Goal: Information Seeking & Learning: Learn about a topic

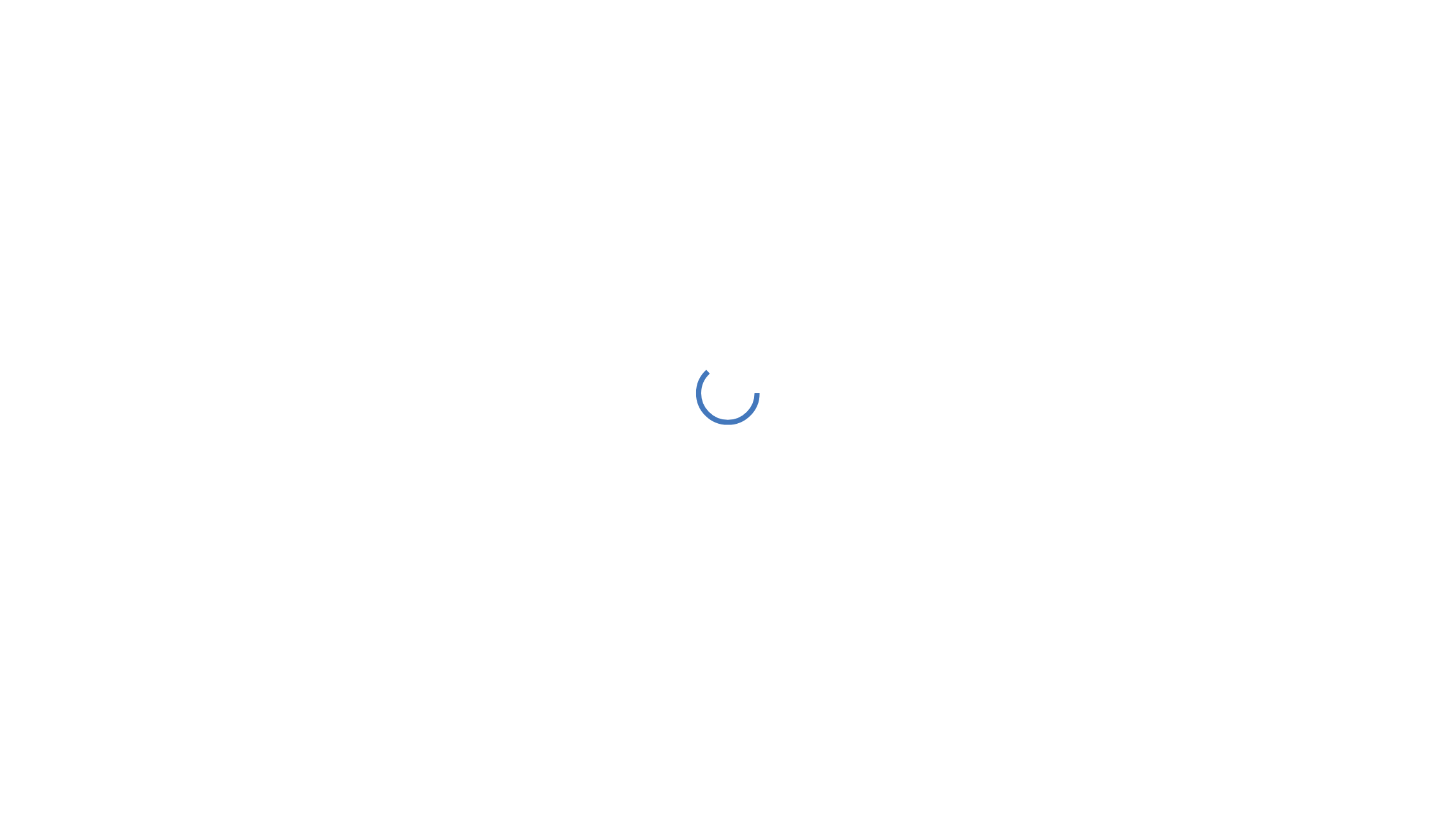
click at [781, 428] on div at bounding box center [728, 393] width 1456 height 786
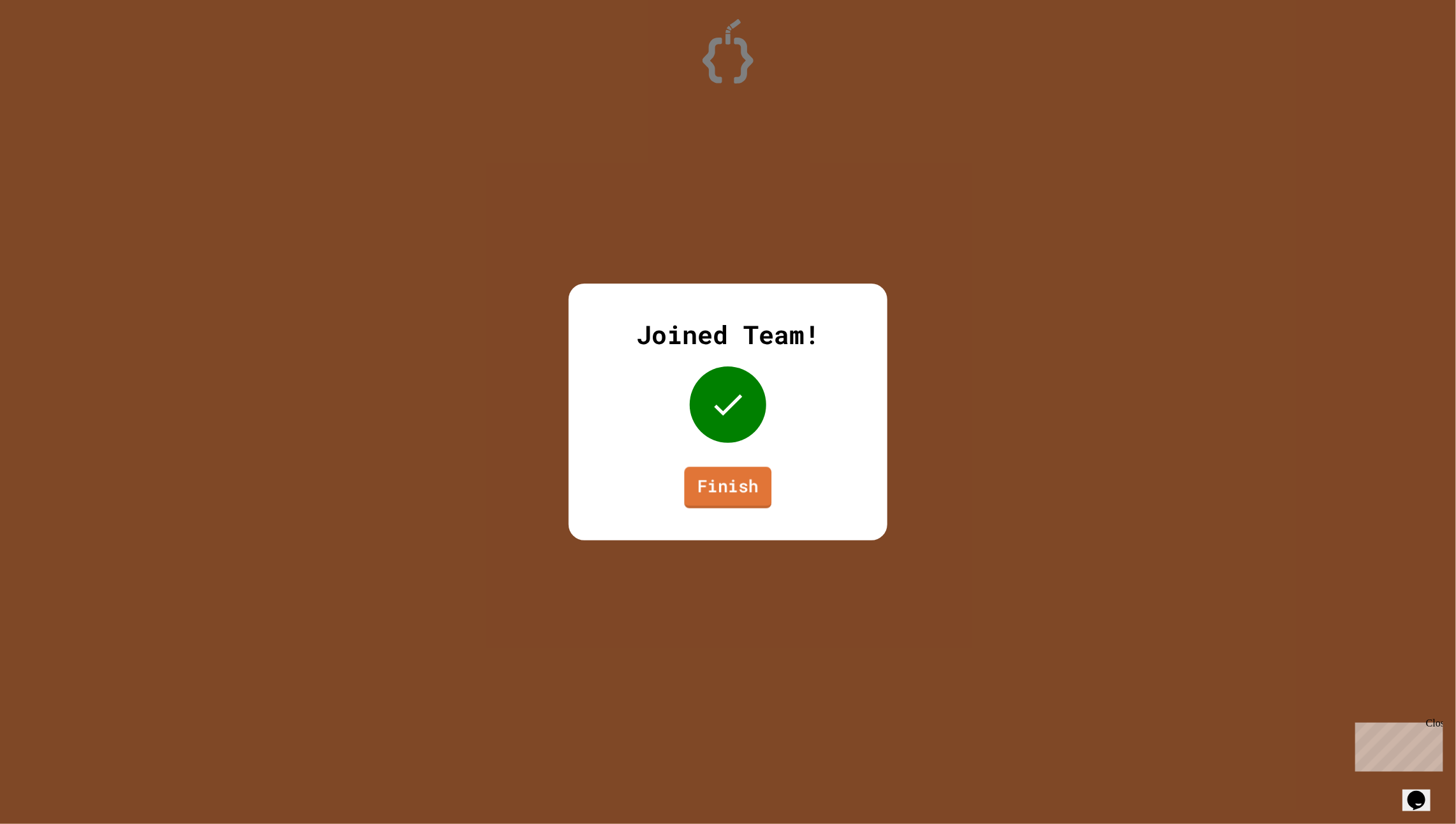
click at [736, 487] on link "Finish" at bounding box center [728, 487] width 87 height 41
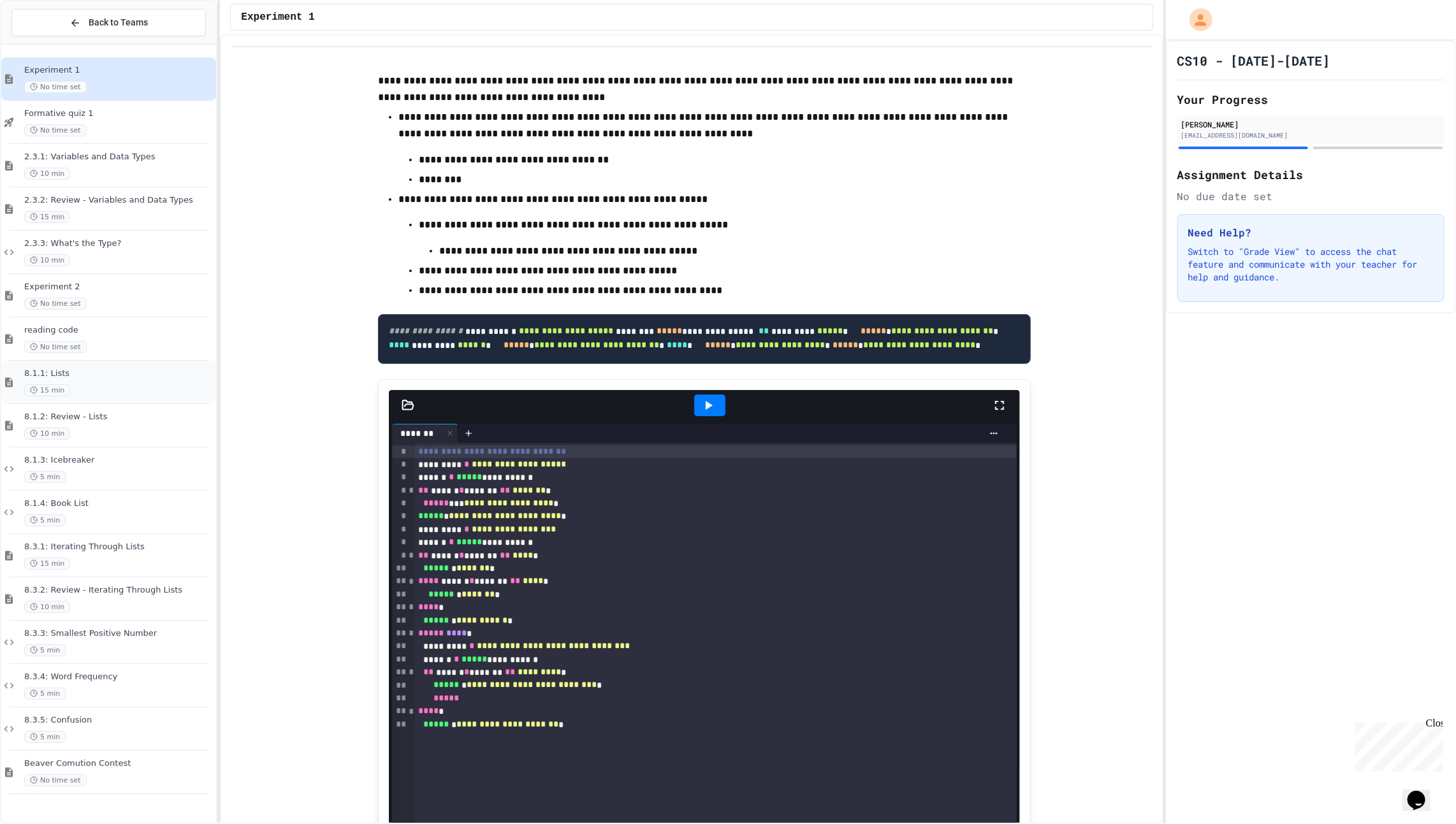
click at [62, 366] on div "8.1.1: Lists 15 min" at bounding box center [109, 382] width 215 height 44
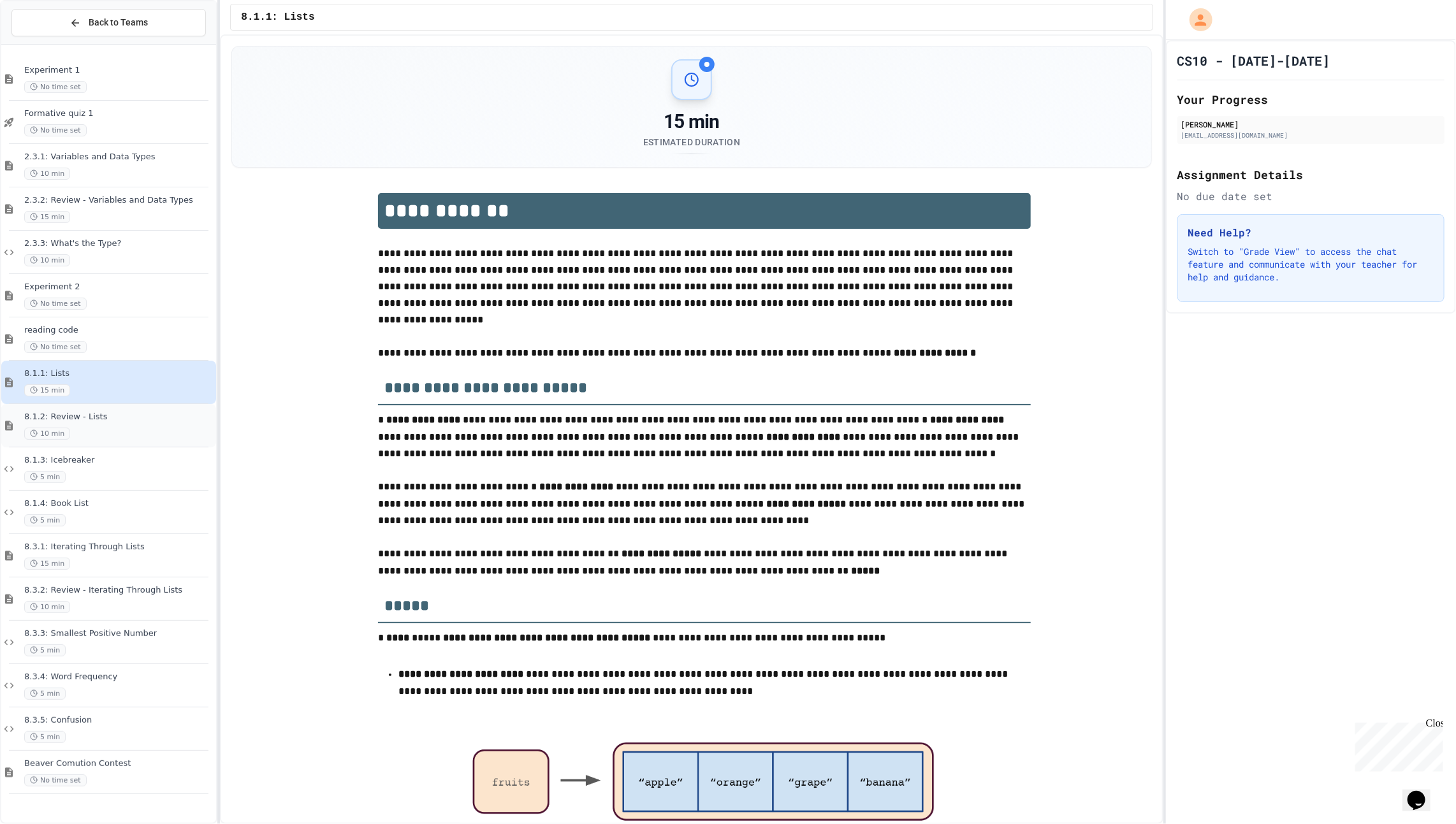
click at [86, 420] on span "8.1.2: Review - Lists" at bounding box center [119, 417] width 190 height 11
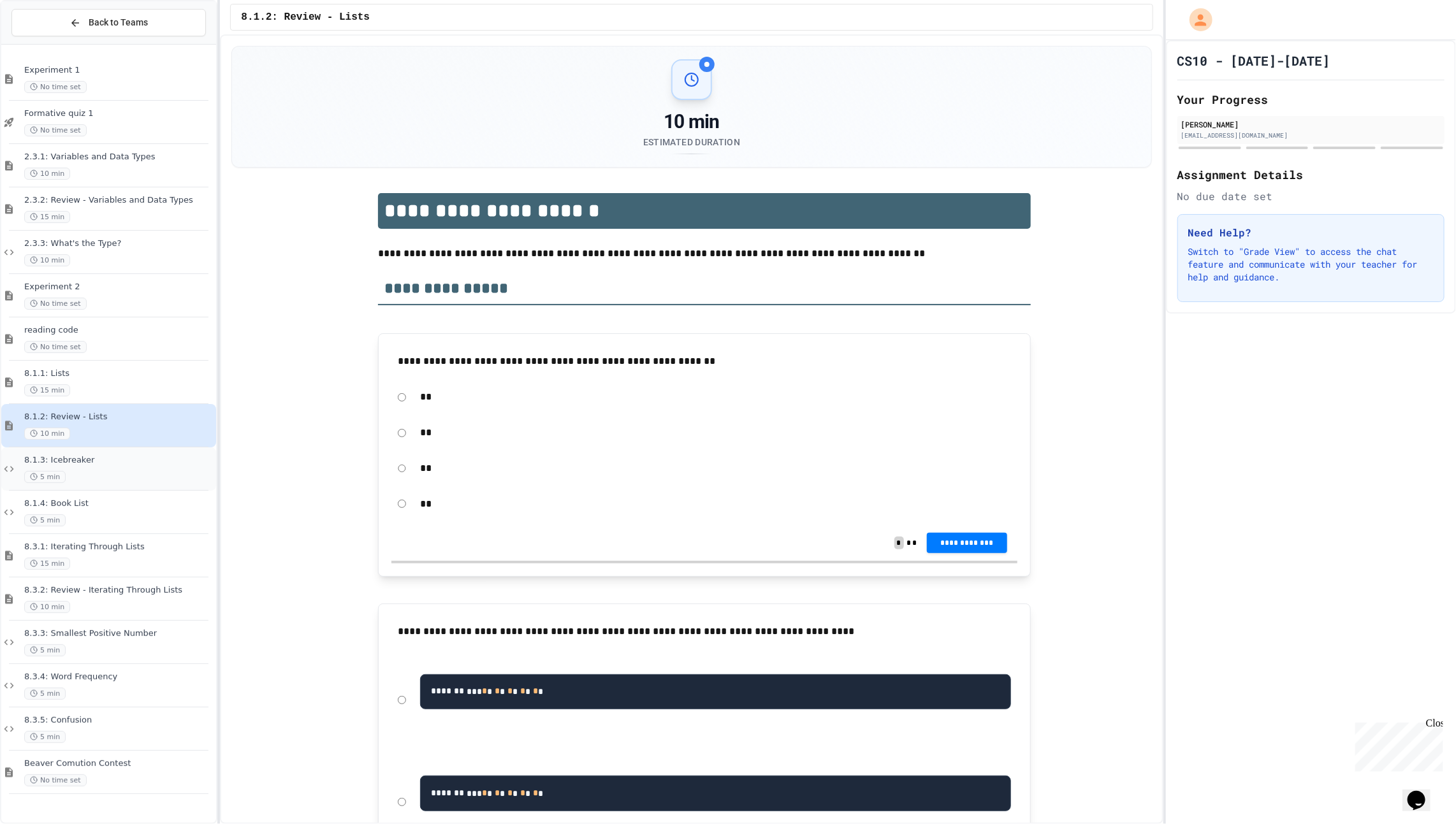
click at [88, 487] on div "8.1.3: Icebreaker 5 min" at bounding box center [109, 470] width 215 height 44
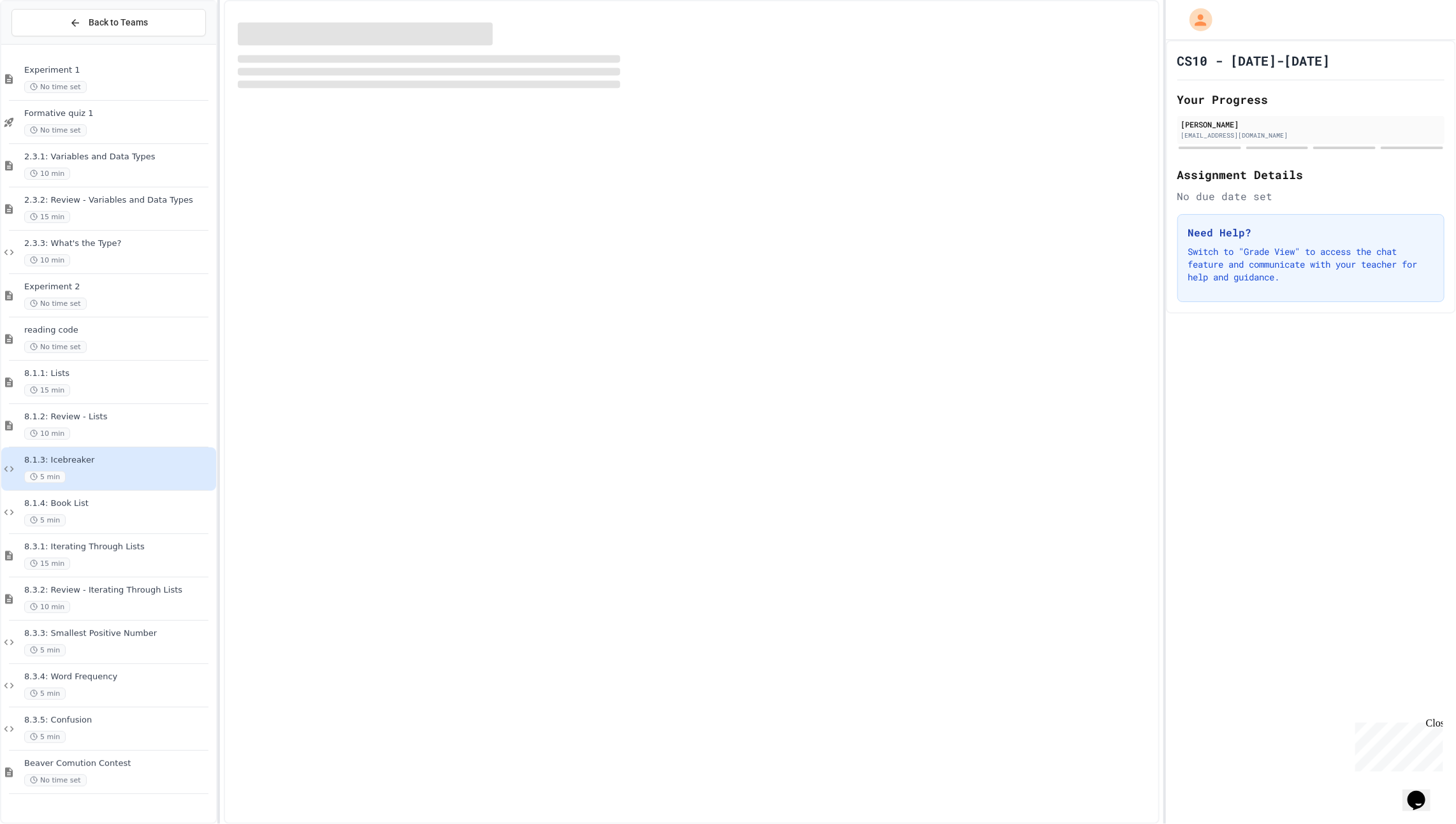
click at [88, 501] on span "8.1.4: Book List" at bounding box center [119, 504] width 190 height 11
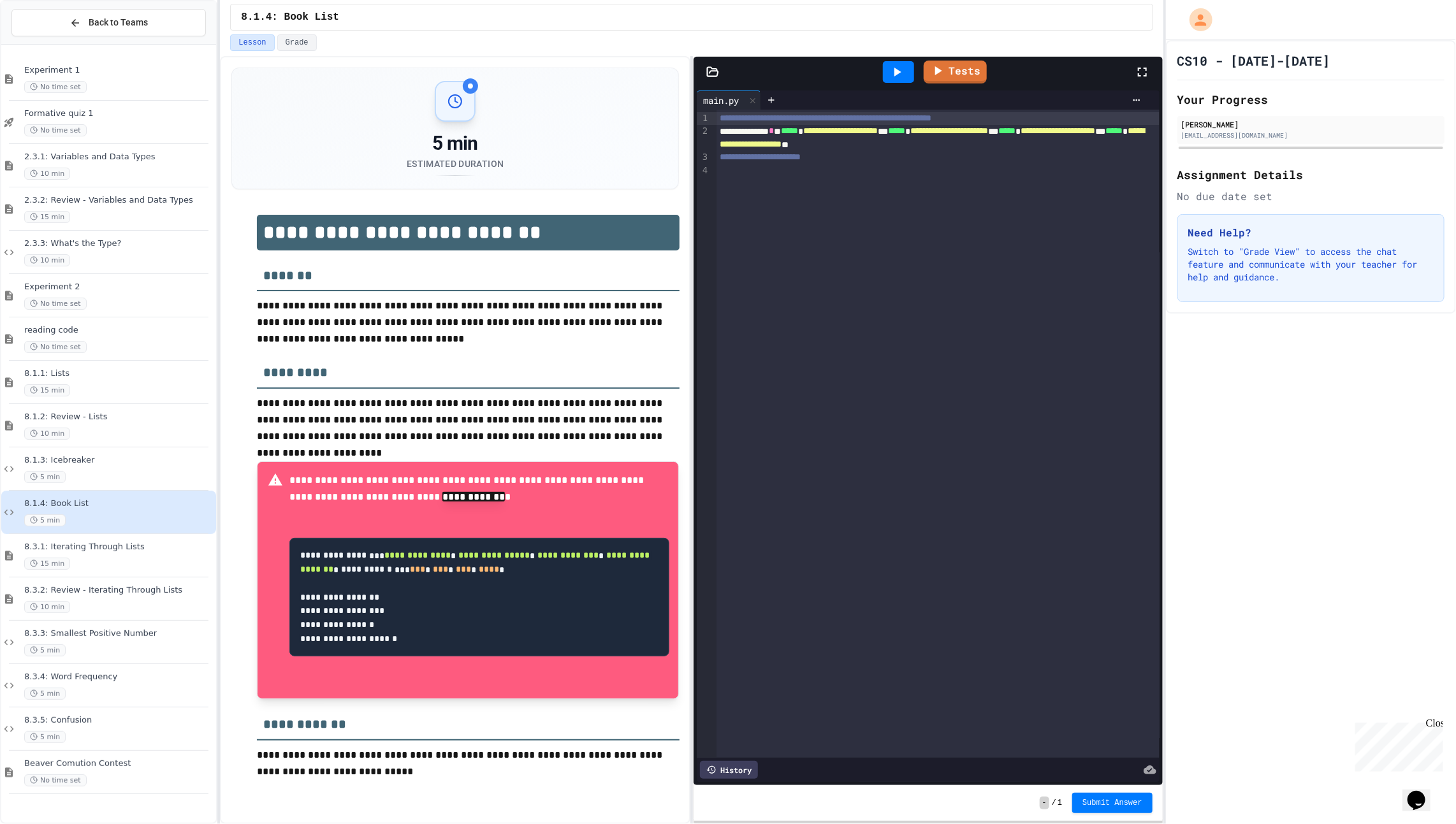
click at [79, 529] on div "8.1.4: Book List 5 min" at bounding box center [109, 512] width 215 height 44
click at [82, 539] on div "8.3.1: Iterating Through Lists 15 min" at bounding box center [109, 556] width 215 height 44
